Goal: Communication & Community: Answer question/provide support

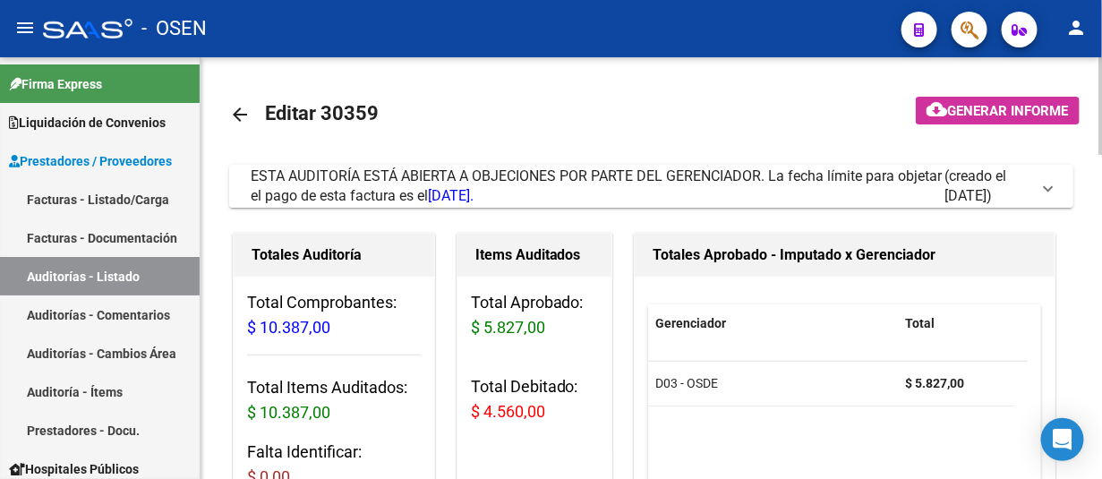
click at [1050, 193] on span at bounding box center [1048, 186] width 7 height 20
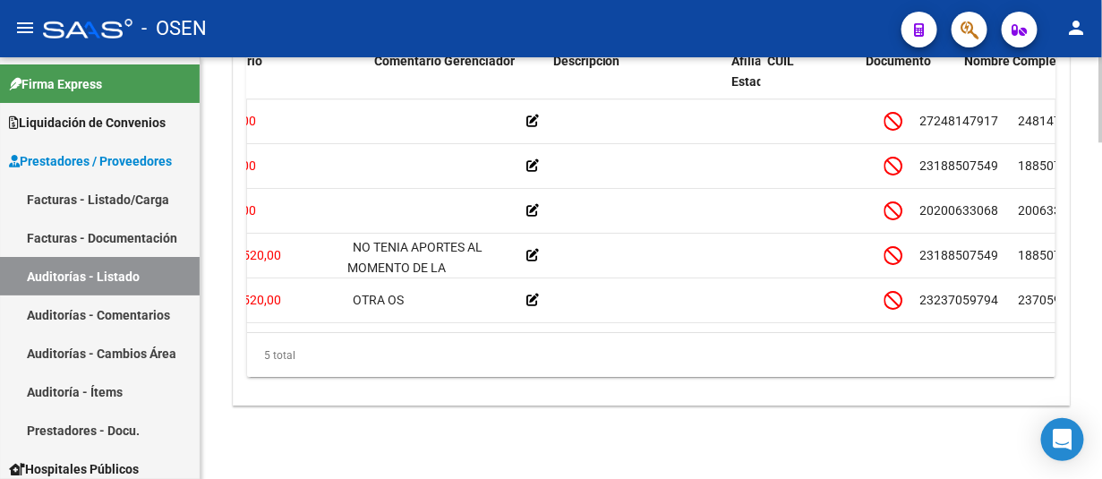
scroll to position [0, 734]
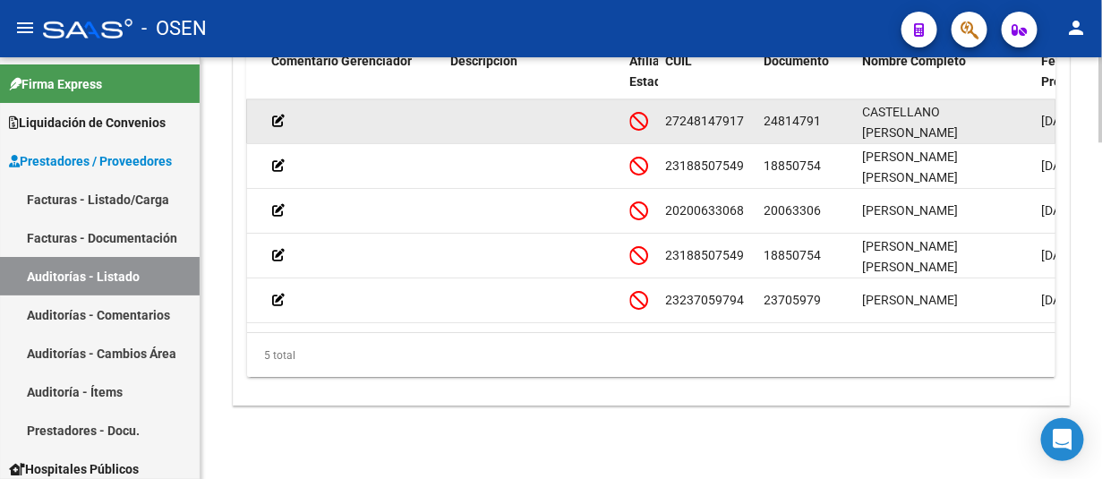
click at [776, 116] on span "24814791" at bounding box center [793, 121] width 57 height 14
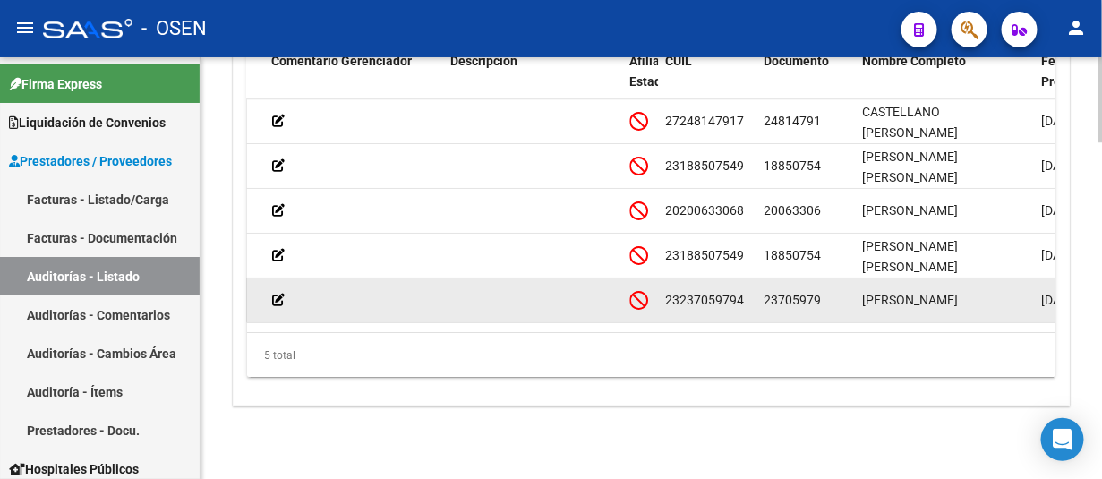
copy span "24814791"
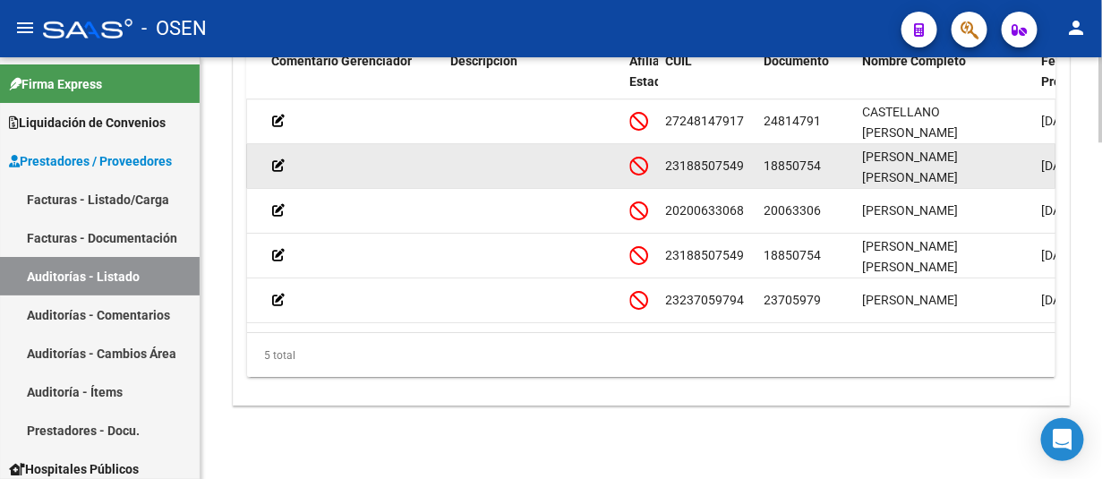
click at [793, 159] on span "18850754" at bounding box center [793, 166] width 57 height 14
copy span "18850754"
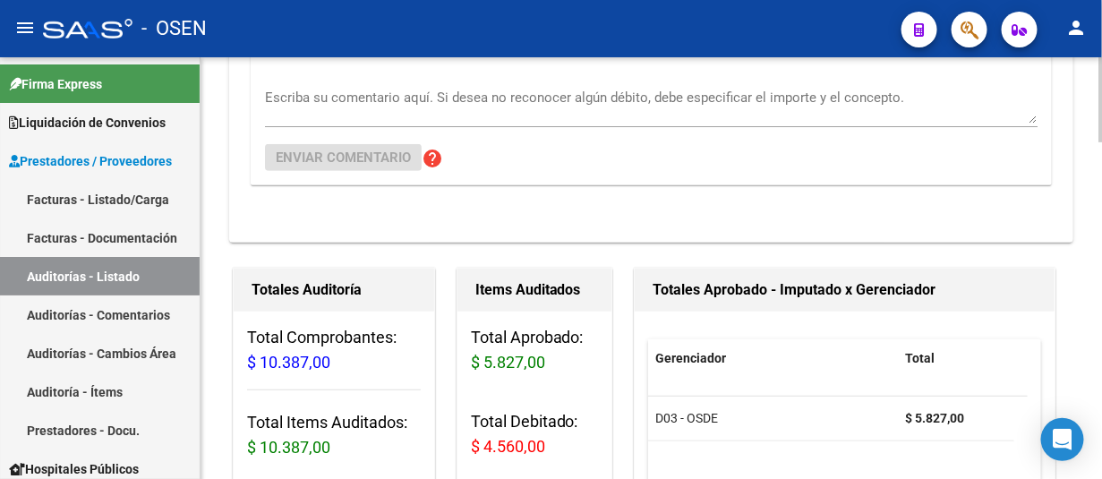
scroll to position [216, 0]
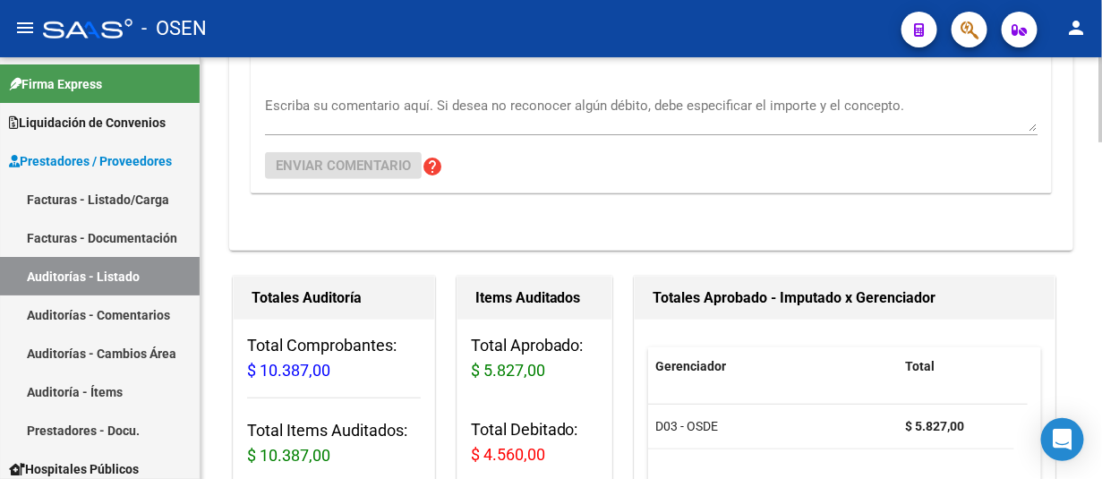
click at [1099, 108] on div at bounding box center [1101, 143] width 4 height 85
click at [490, 110] on textarea "Escriba su comentario aquí. Si desea no reconocer algún débito, debe especifica…" at bounding box center [651, 114] width 773 height 36
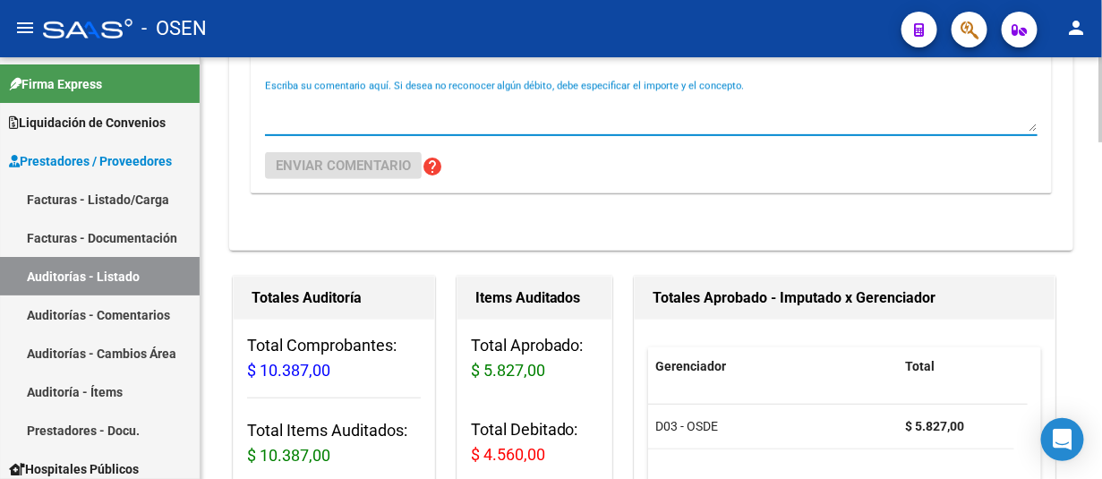
paste textarea "18850754"
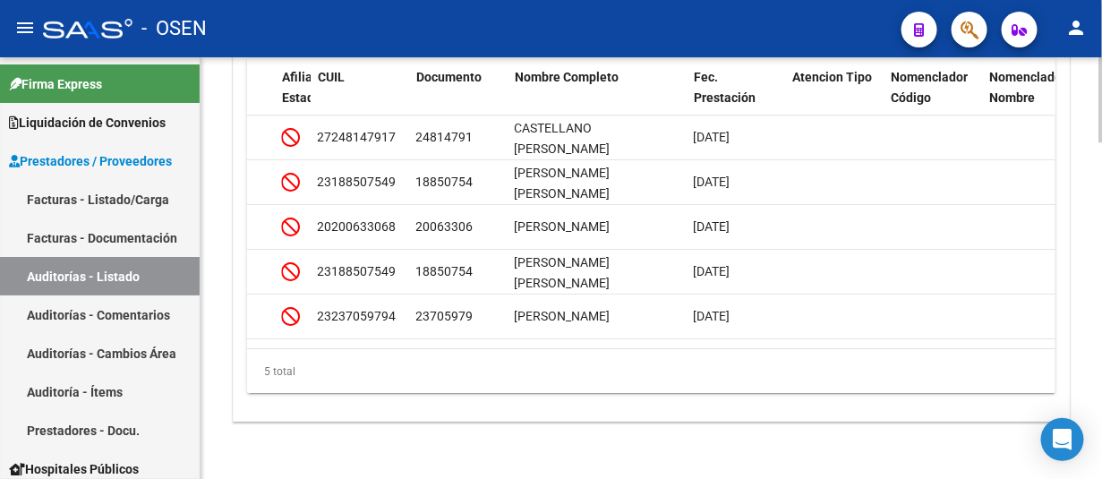
scroll to position [1616, 0]
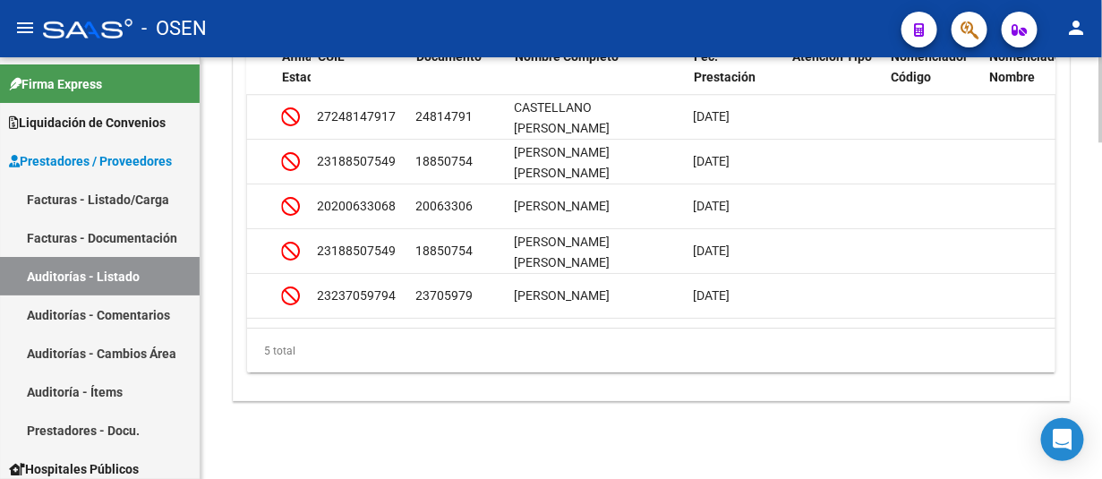
click at [1101, 423] on div at bounding box center [1101, 426] width 4 height 85
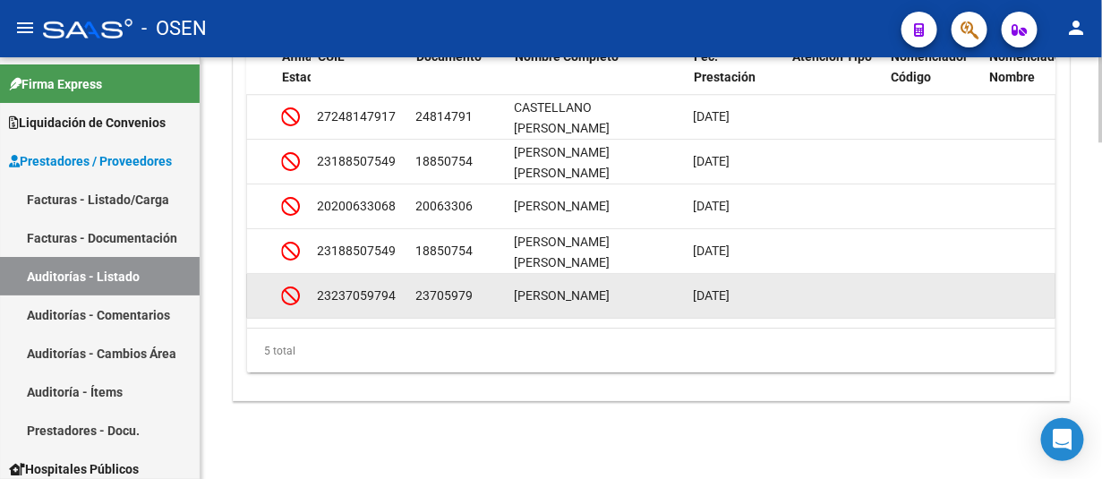
scroll to position [1527, 0]
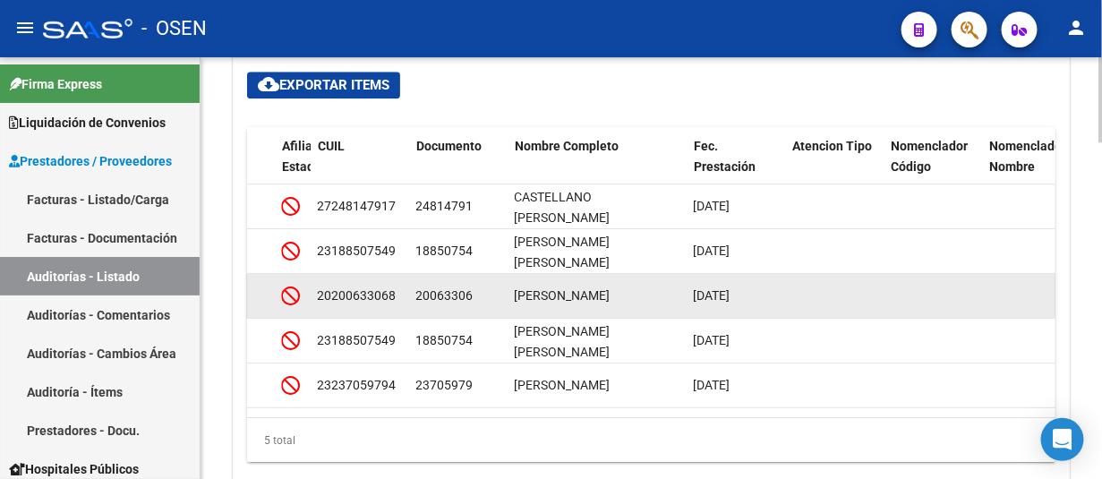
click at [457, 289] on span "20063306" at bounding box center [444, 295] width 57 height 14
copy span "20063306"
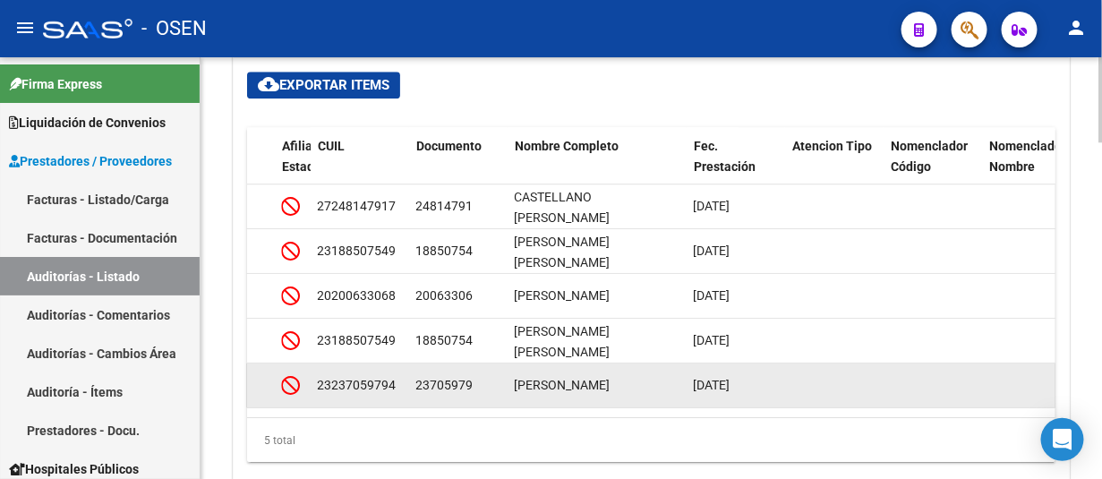
click at [448, 382] on span "23705979" at bounding box center [444, 385] width 57 height 14
copy span "23705979"
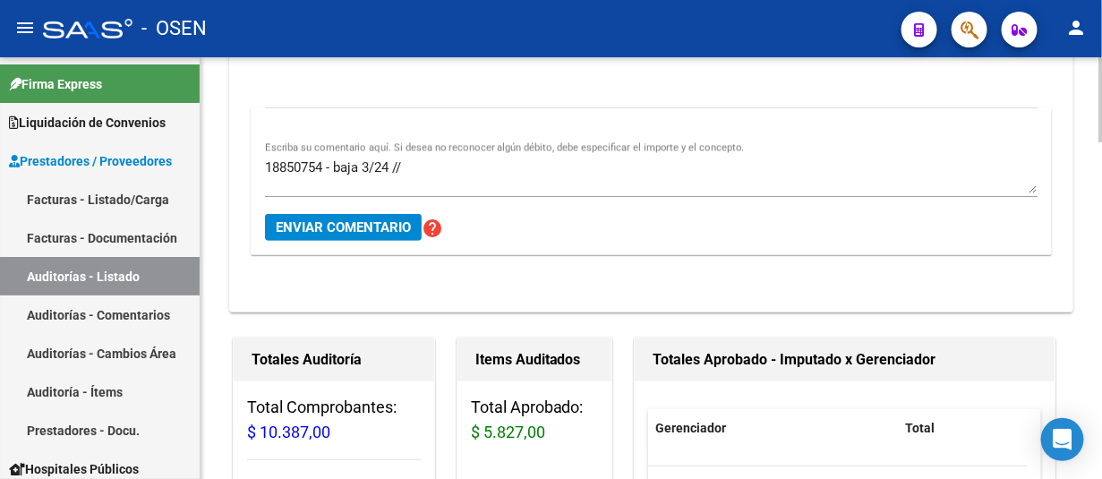
scroll to position [141, 0]
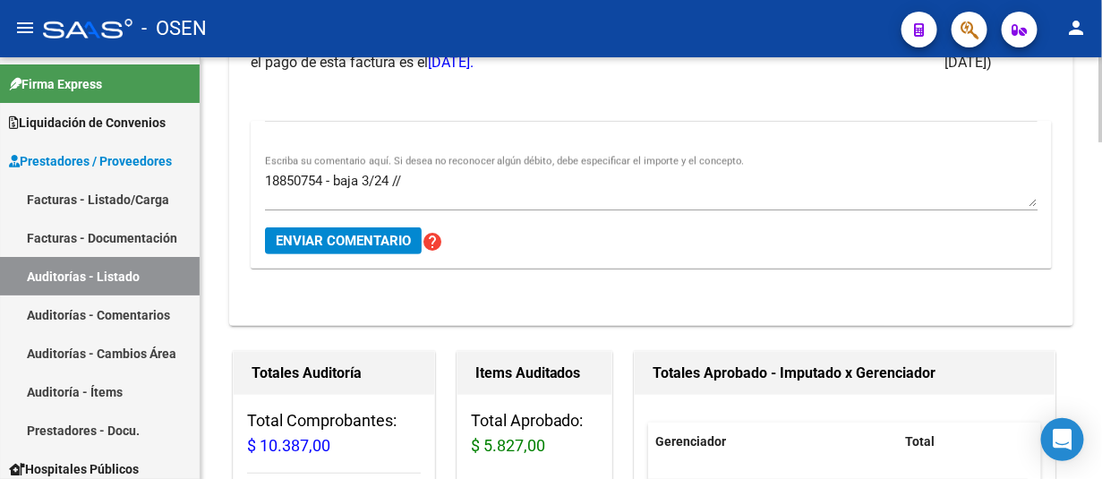
click at [514, 172] on textarea "18850754 - baja 3/24 //" at bounding box center [651, 189] width 773 height 36
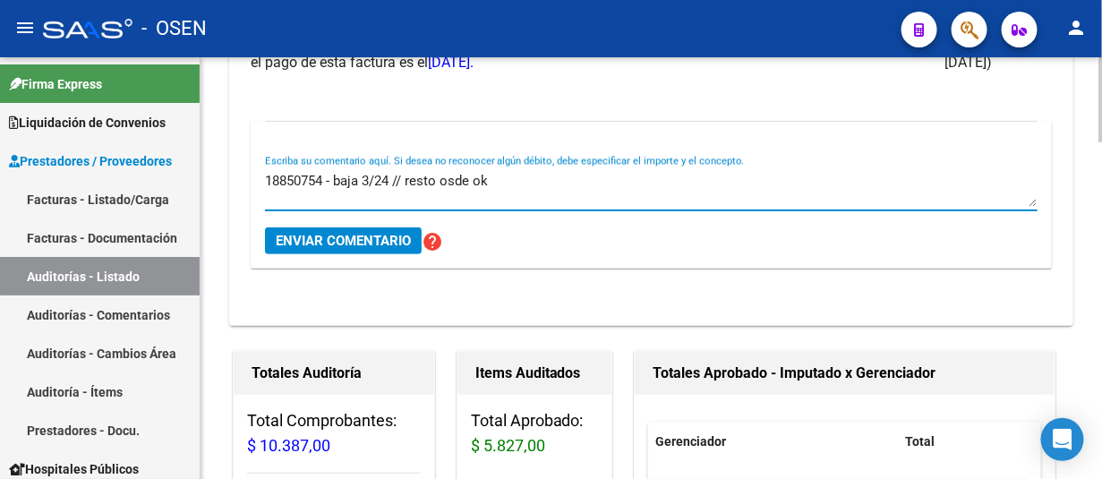
type textarea "18850754 - baja 3/24 // resto osde ok"
drag, startPoint x: 455, startPoint y: 181, endPoint x: 395, endPoint y: 240, distance: 84.2
click at [395, 240] on span "Enviar comentario" at bounding box center [343, 241] width 135 height 16
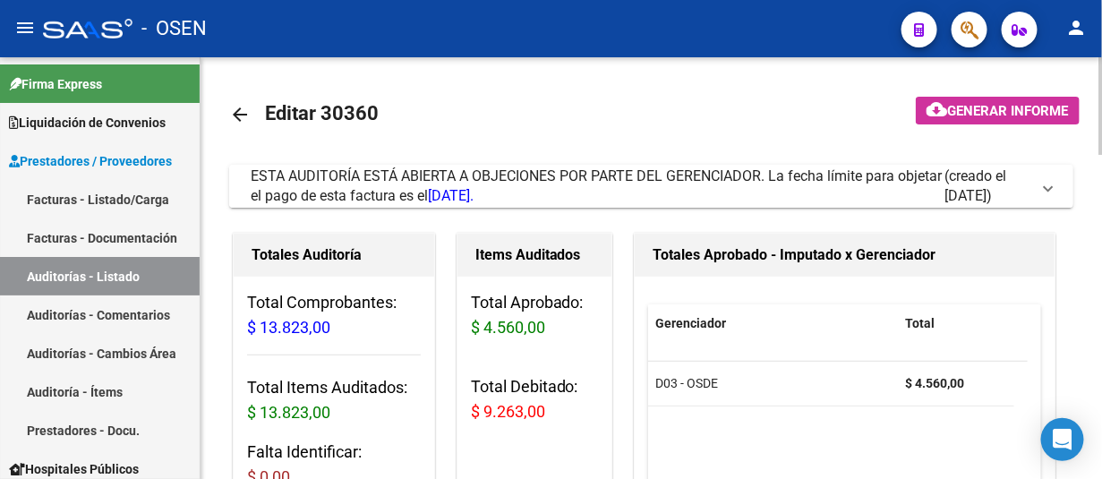
click at [1042, 184] on span "ESTA AUDITORÍA ESTÁ ABIERTA A OBJECIONES POR PARTE DEL GERENCIADOR. La fecha lí…" at bounding box center [648, 186] width 794 height 39
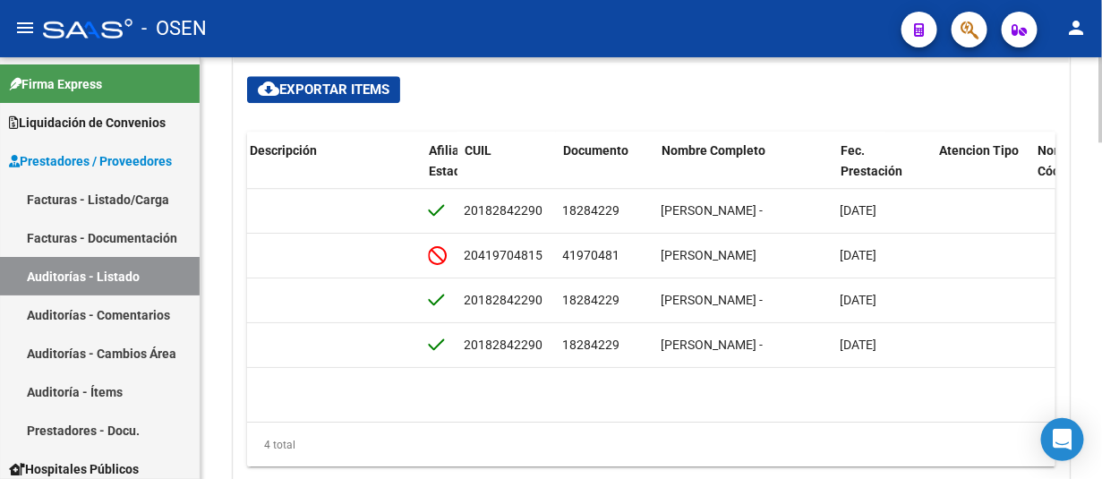
scroll to position [0, 948]
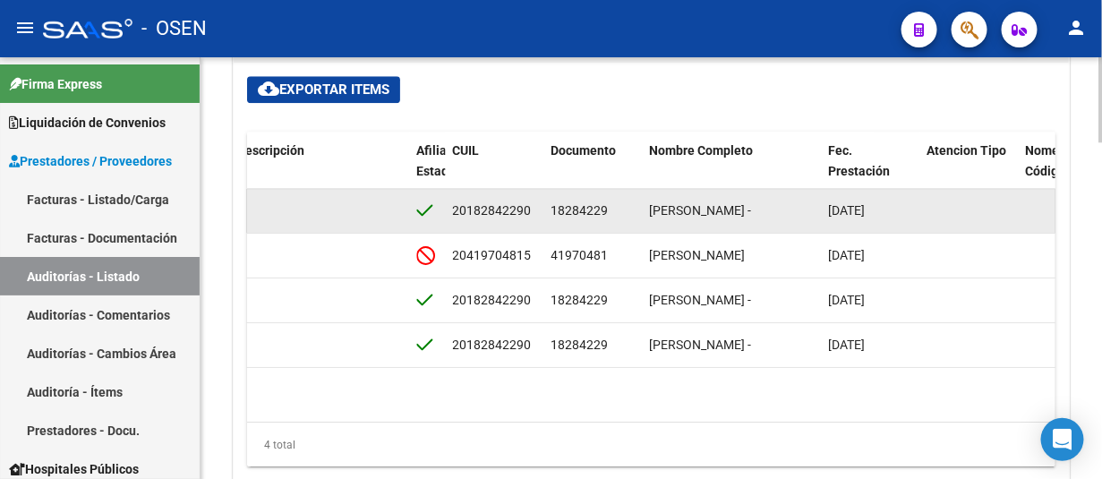
click at [596, 206] on span "18284229" at bounding box center [580, 210] width 57 height 14
copy span "18284229"
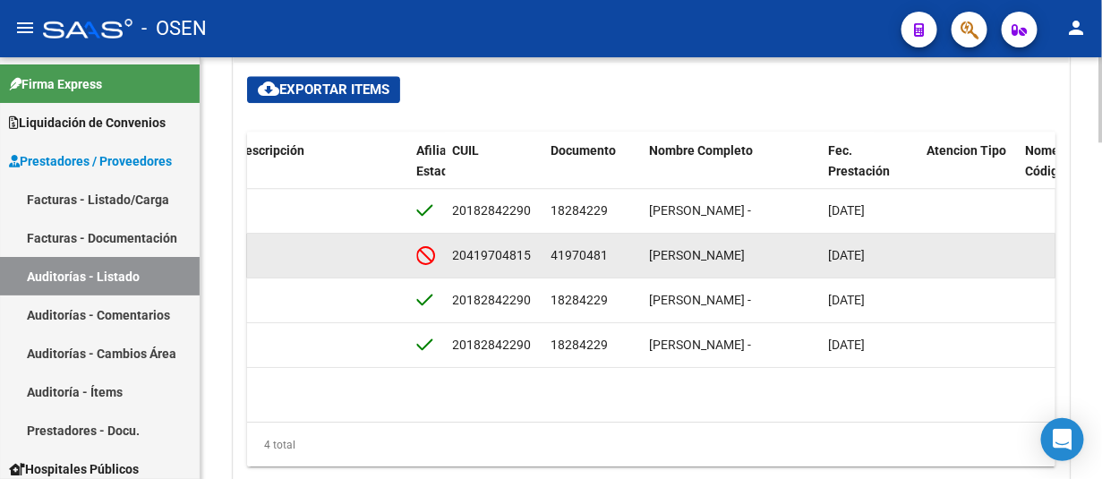
click at [573, 253] on span "41970481" at bounding box center [580, 255] width 57 height 14
copy span "41970481"
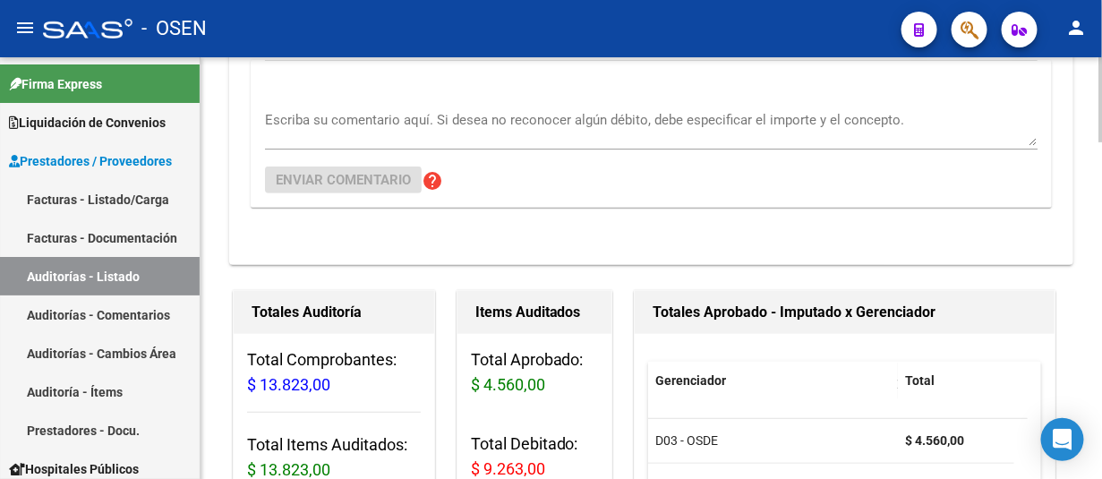
scroll to position [0, 0]
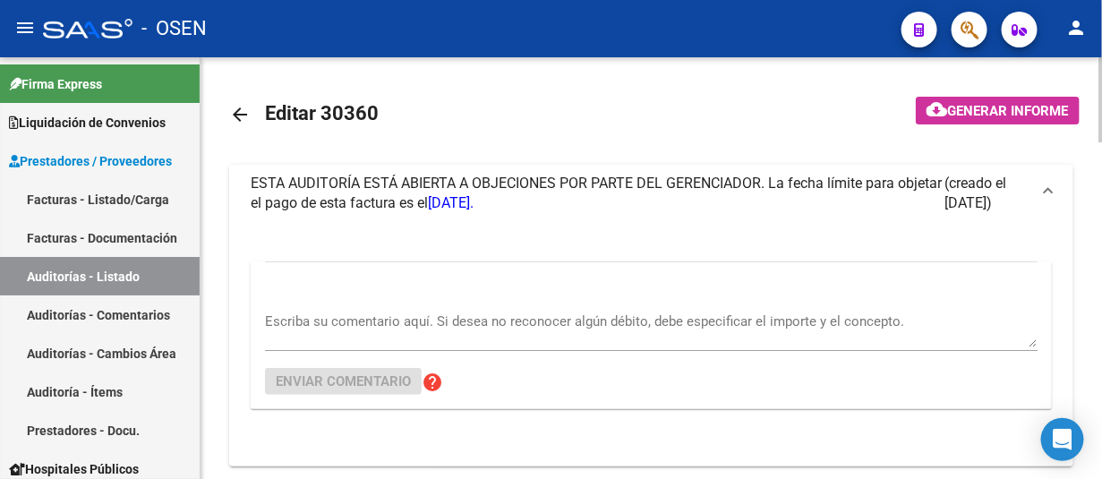
click at [507, 323] on textarea "Escriba su comentario aquí. Si desea no reconocer algún débito, debe especifica…" at bounding box center [651, 330] width 773 height 36
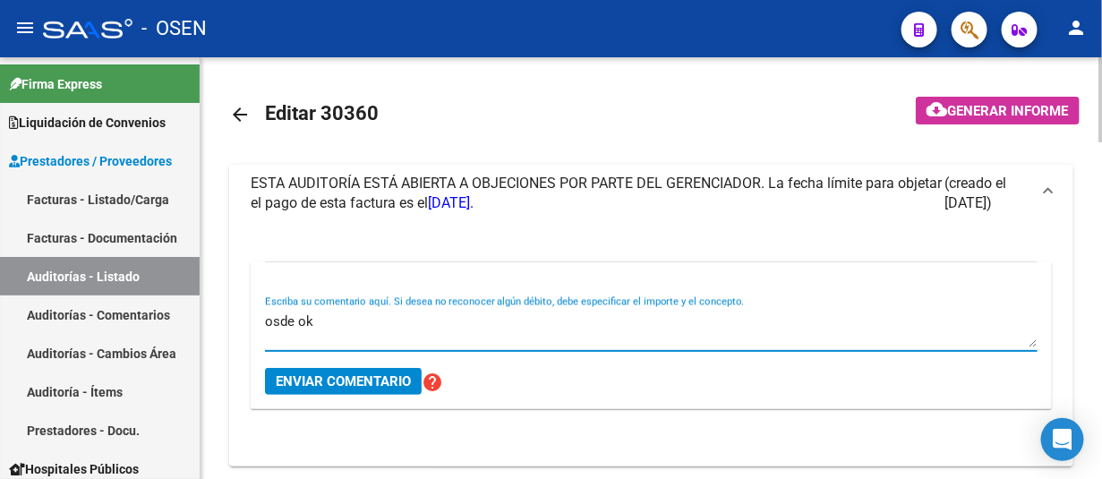
type textarea "osde ok"
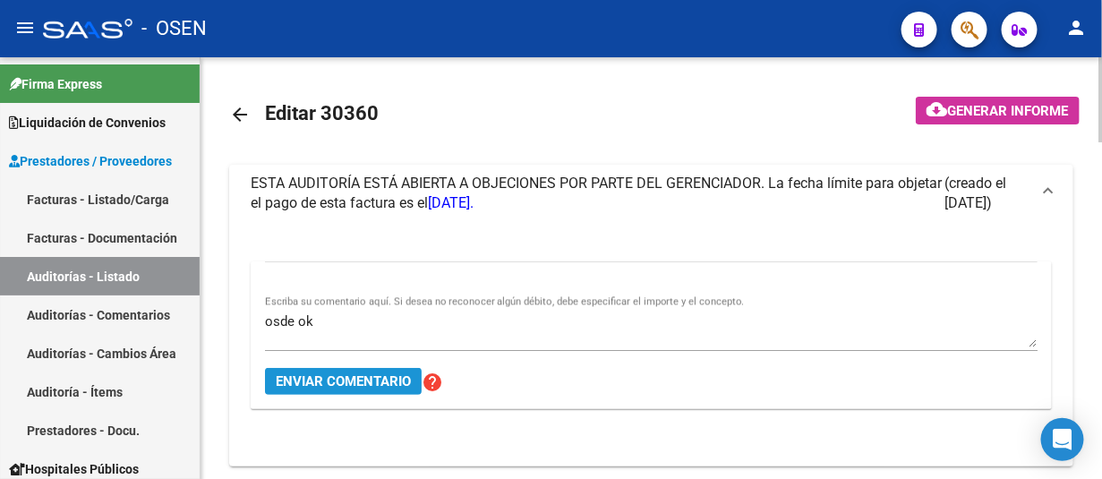
click at [352, 379] on span "Enviar comentario" at bounding box center [343, 381] width 135 height 16
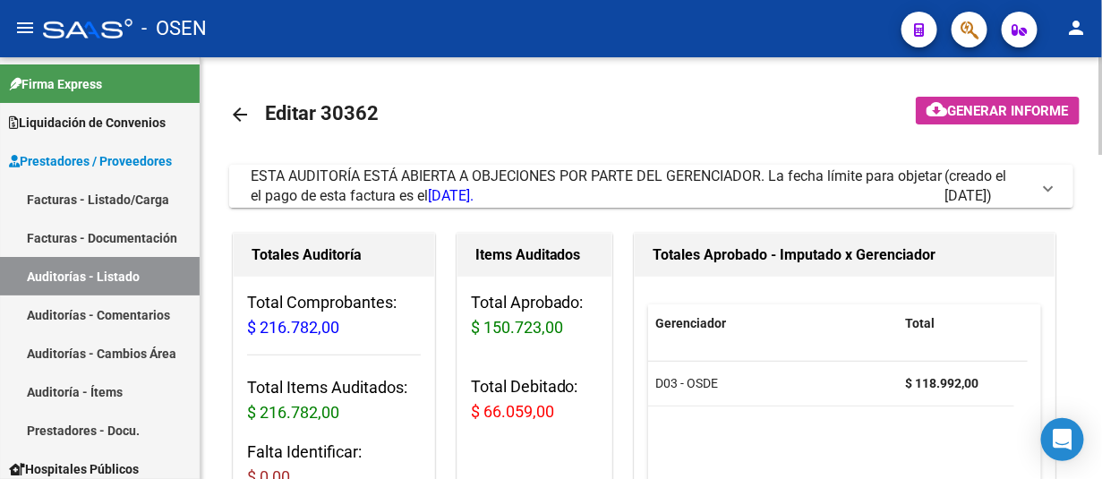
click at [1045, 186] on span at bounding box center [1048, 186] width 7 height 20
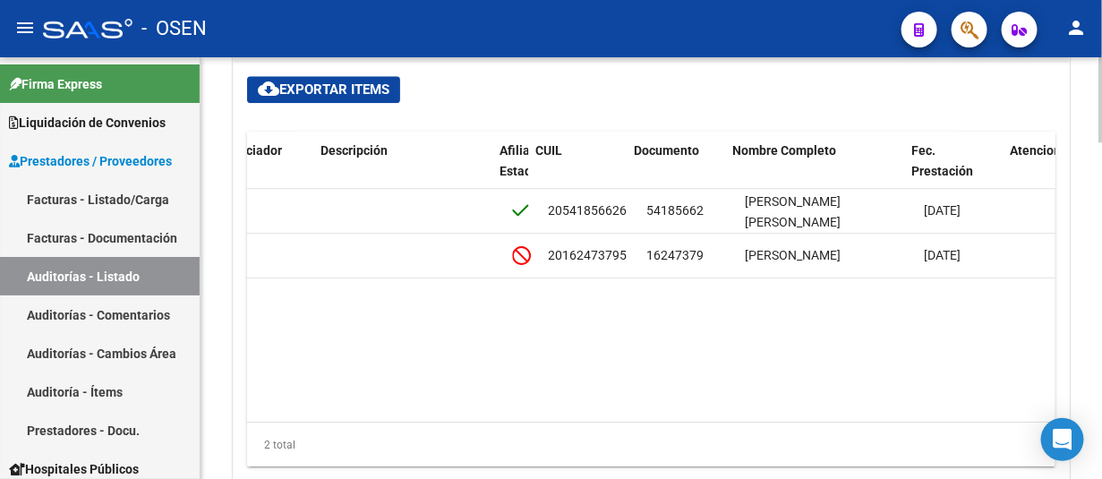
scroll to position [0, 878]
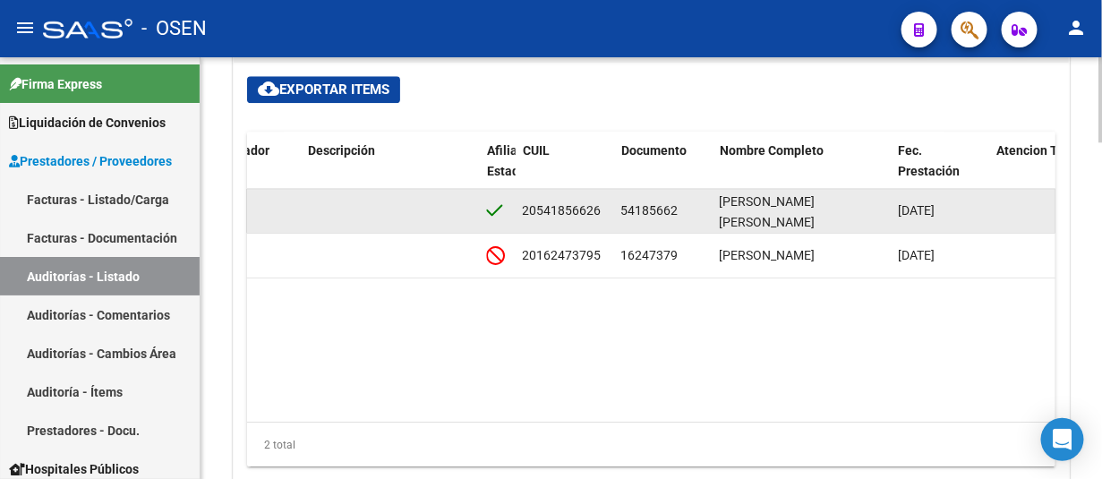
click at [656, 203] on span "54185662" at bounding box center [650, 210] width 57 height 14
copy span "54185662"
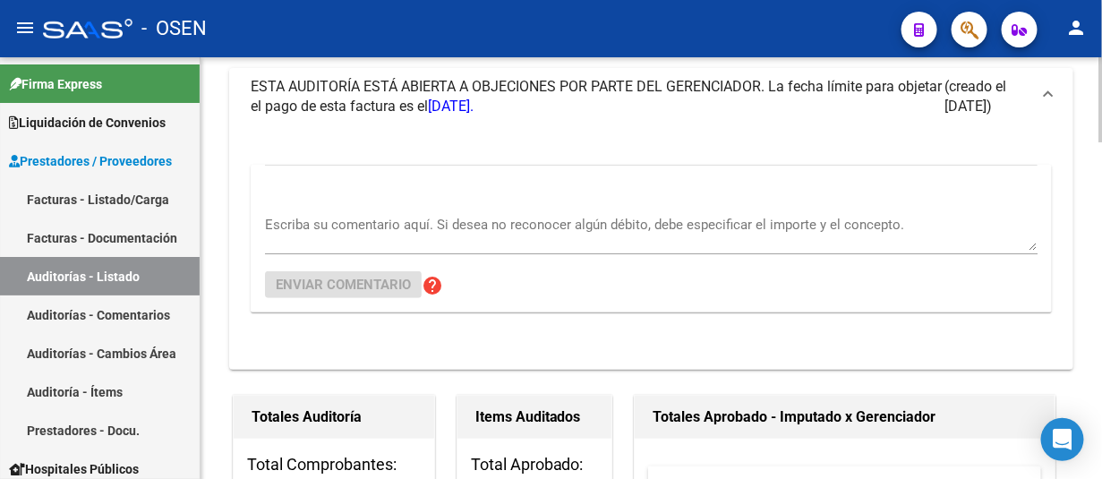
scroll to position [90, 0]
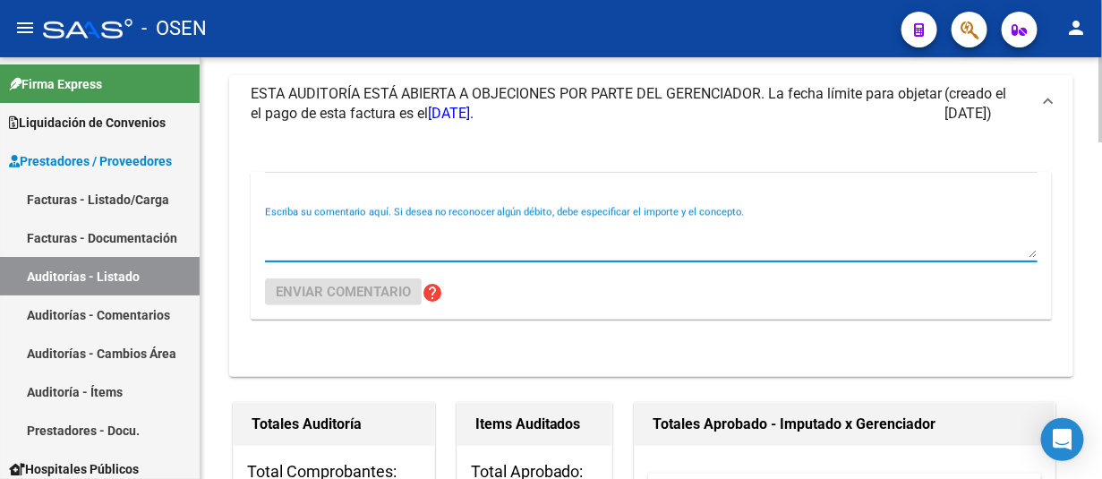
click at [366, 228] on textarea "Escriba su comentario aquí. Si desea no reconocer algún débito, debe especifica…" at bounding box center [651, 240] width 773 height 36
paste textarea "54185662"
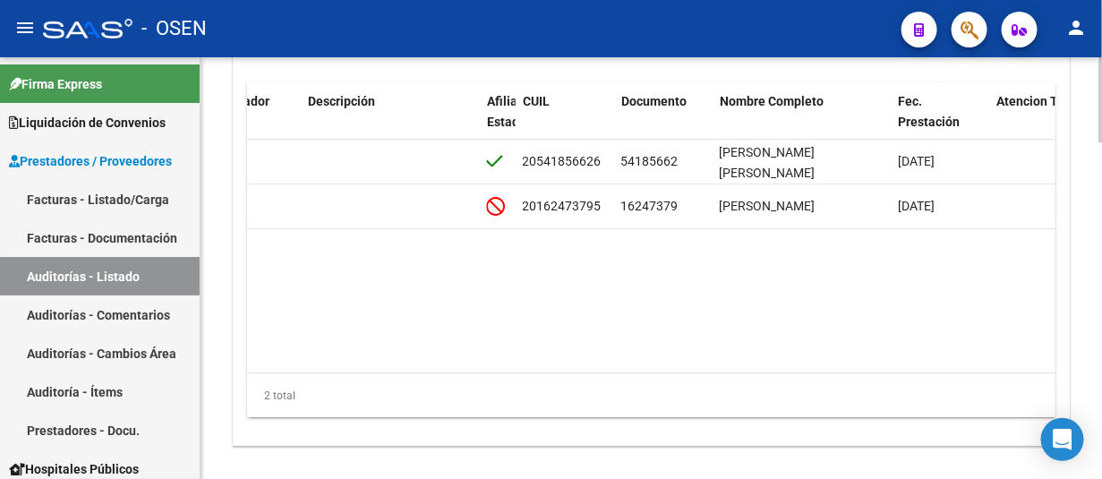
scroll to position [1663, 0]
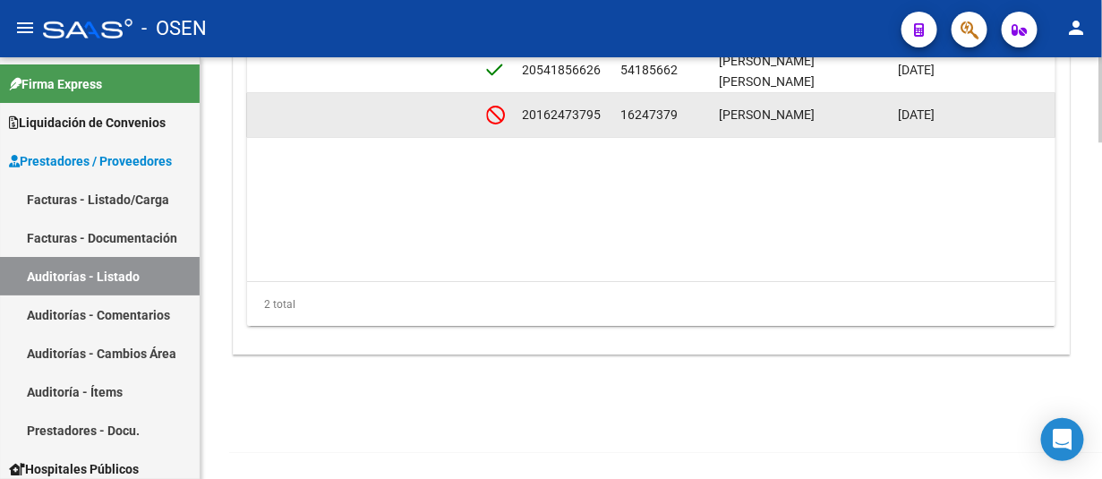
click at [673, 113] on span "16247379" at bounding box center [650, 114] width 57 height 14
copy span "16247379"
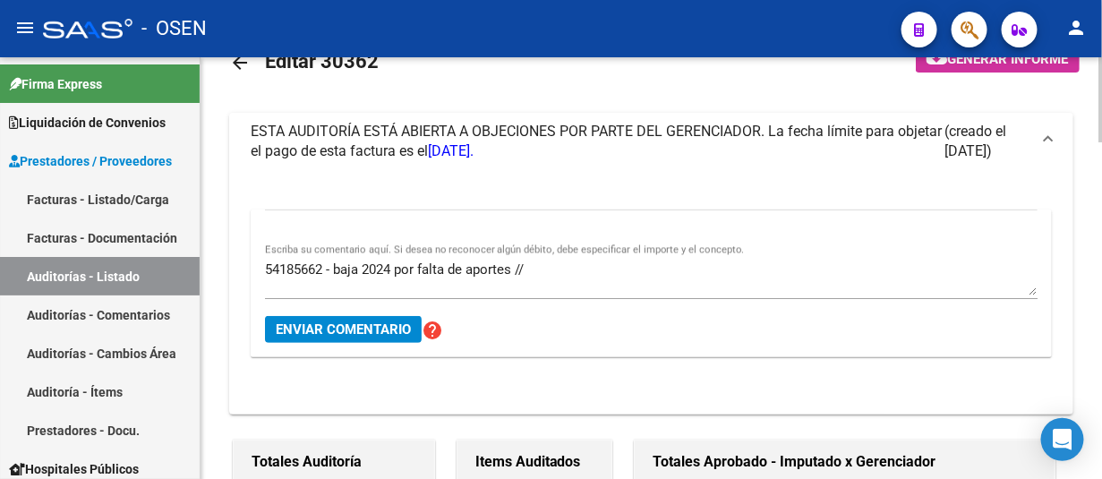
scroll to position [51, 0]
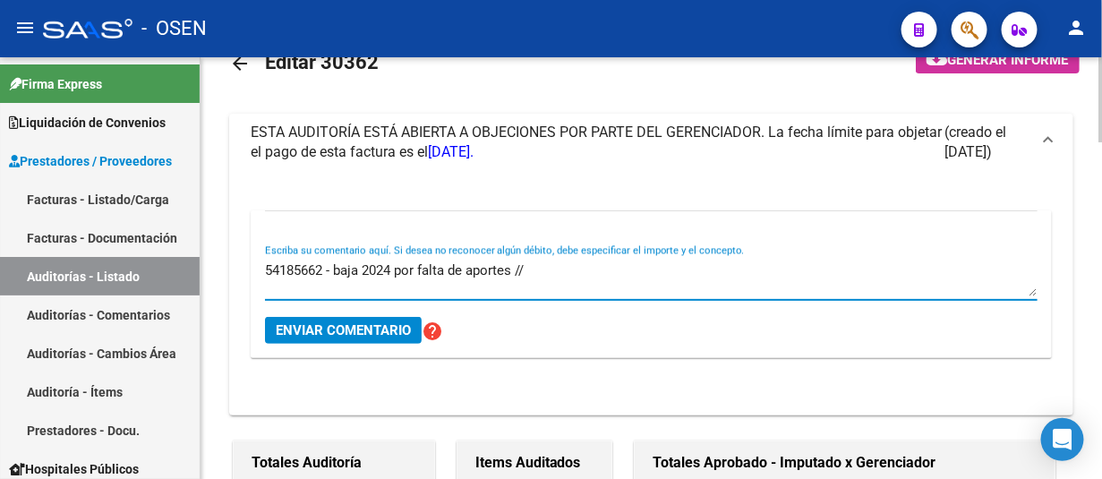
click at [586, 262] on textarea "54185662 - baja 2024 por falta de aportes //" at bounding box center [651, 279] width 773 height 36
click at [541, 272] on textarea "54185662 - baja 2024 por falta de aportes // reto osde" at bounding box center [651, 279] width 773 height 36
click at [606, 264] on textarea "54185662 - baja 2024 por falta de aportes // resto osde" at bounding box center [651, 279] width 773 height 36
type textarea "54185662 - baja 2024 por falta de aportes // resto osde ok"
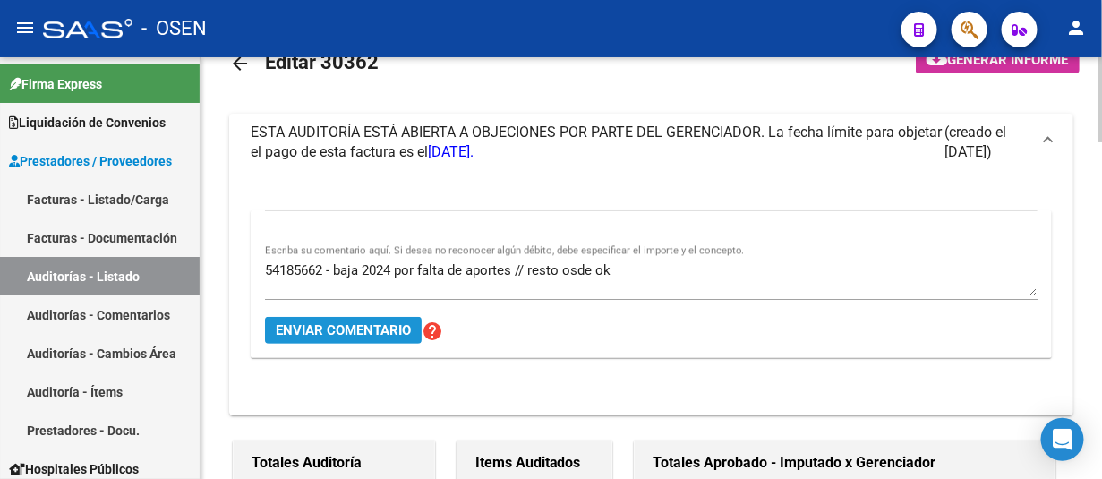
click at [407, 322] on span "Enviar comentario" at bounding box center [343, 330] width 135 height 16
